Goal: Task Accomplishment & Management: Complete application form

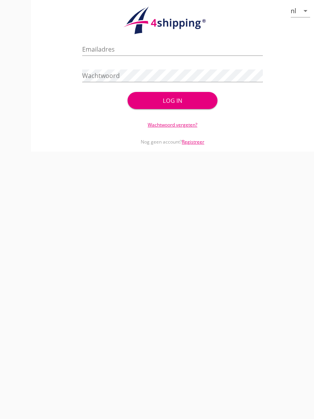
click at [111, 51] on input "Emailadres" at bounding box center [172, 49] width 181 height 12
type input "[EMAIL_ADDRESS][DOMAIN_NAME]"
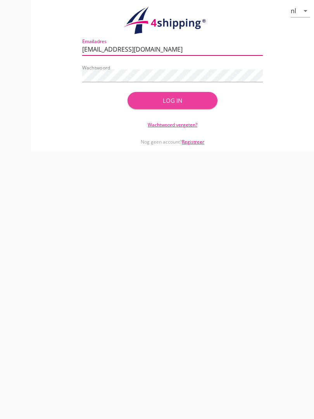
click at [185, 104] on div "Log in" at bounding box center [173, 100] width 66 height 9
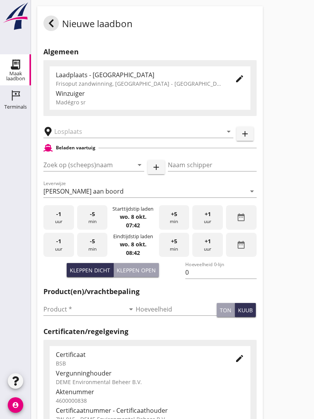
click at [82, 136] on input "text" at bounding box center [133, 131] width 158 height 12
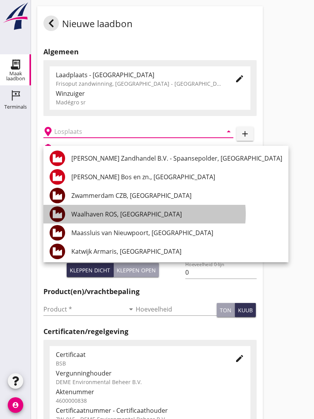
click at [143, 210] on div "Waalhaven ROS, [GEOGRAPHIC_DATA]" at bounding box center [176, 214] width 211 height 9
type input "Waalhaven ROS, [GEOGRAPHIC_DATA]"
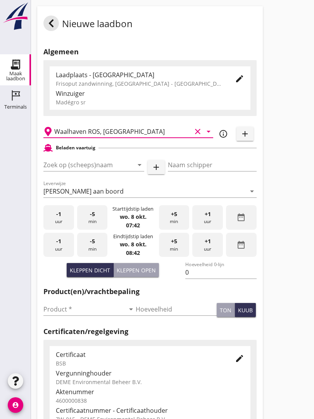
click at [68, 171] on input "Zoek op (scheeps)naam" at bounding box center [82, 165] width 79 height 12
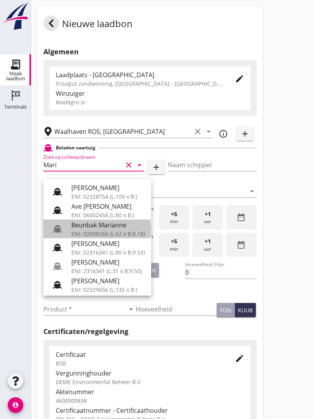
click at [120, 224] on div "Beunbak Marianne" at bounding box center [108, 225] width 74 height 9
type input "Beunbak Marianne"
type input "[PERSON_NAME]"
type input "551"
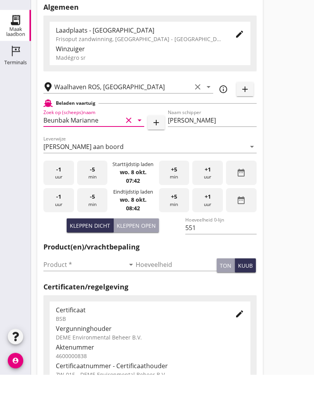
click at [49, 303] on input "Product *" at bounding box center [84, 309] width 82 height 12
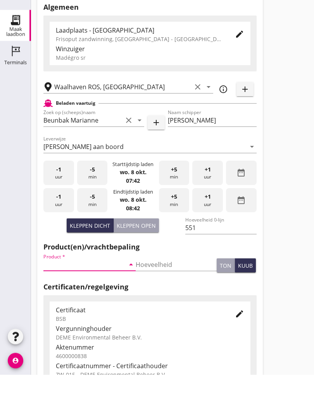
scroll to position [44, 0]
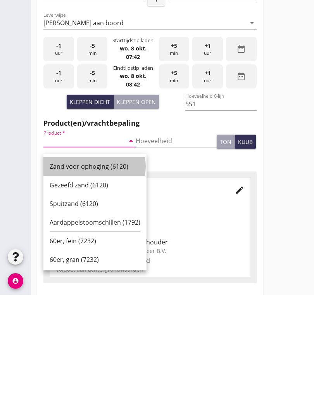
click at [76, 286] on div "Zand voor ophoging (6120)" at bounding box center [95, 290] width 91 height 9
type input "Zand voor ophoging (6120)"
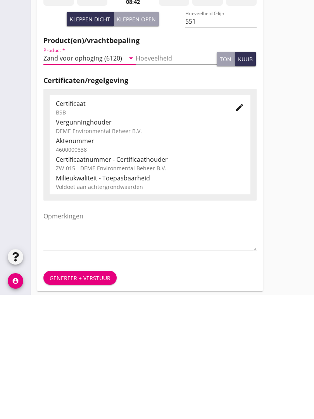
scroll to position [136, 0]
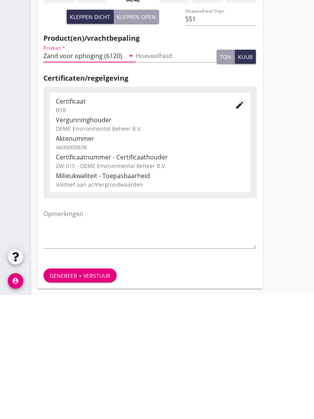
click at [80, 396] on div "Genereer + verstuur" at bounding box center [80, 400] width 61 height 8
